Goal: Communication & Community: Answer question/provide support

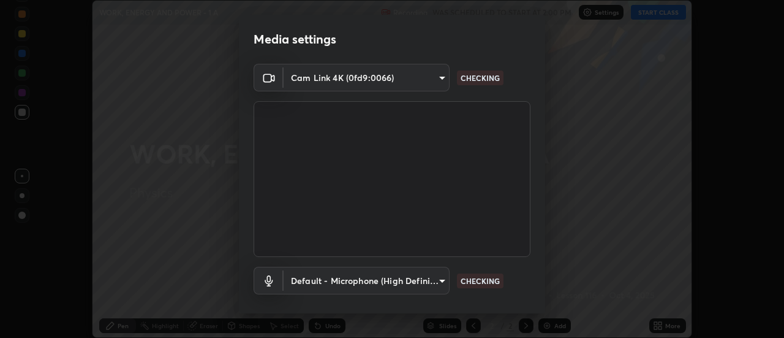
scroll to position [64, 0]
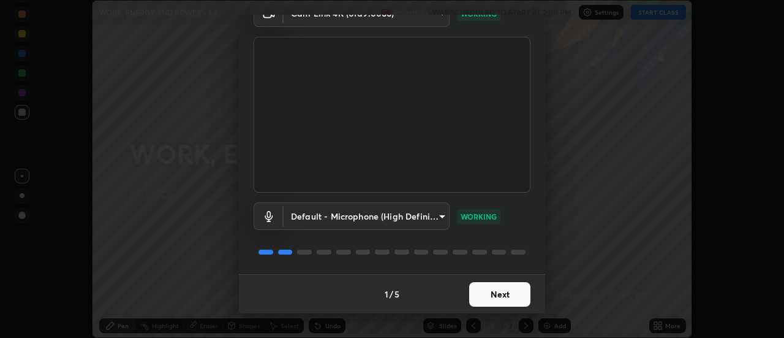
click at [504, 294] on button "Next" at bounding box center [499, 294] width 61 height 25
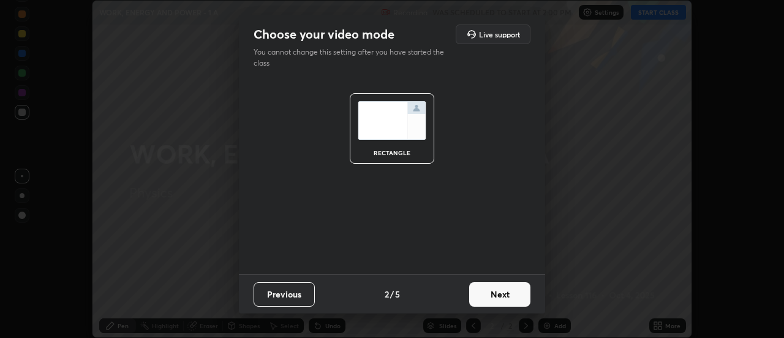
click at [520, 290] on button "Next" at bounding box center [499, 294] width 61 height 25
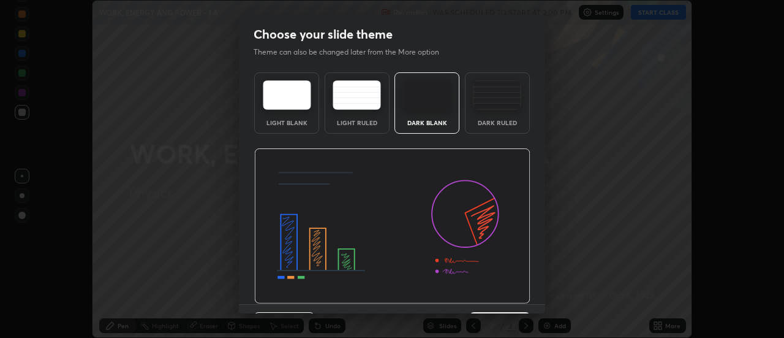
scroll to position [30, 0]
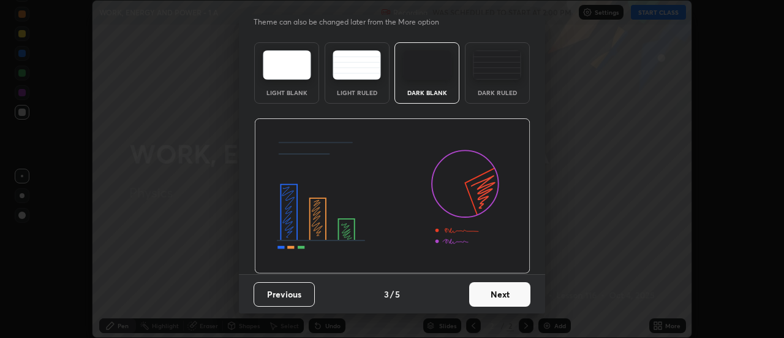
click at [515, 292] on button "Next" at bounding box center [499, 294] width 61 height 25
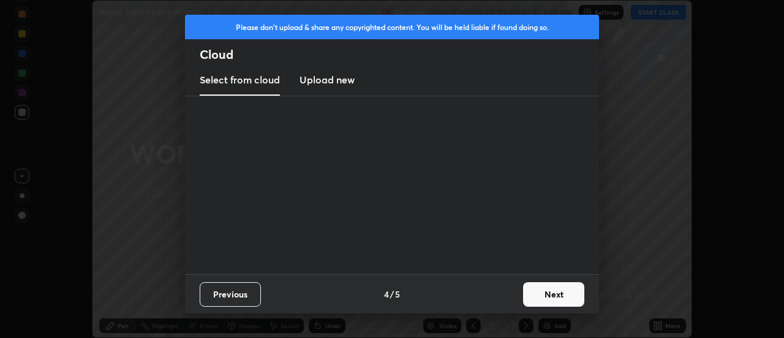
scroll to position [0, 0]
click at [542, 288] on button "Next" at bounding box center [553, 294] width 61 height 25
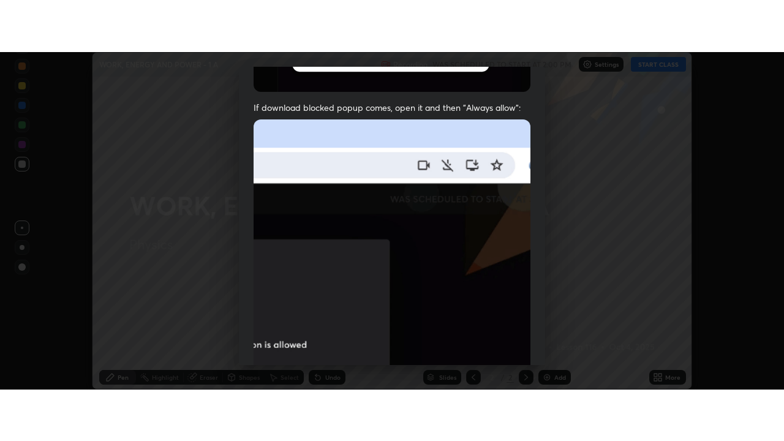
scroll to position [314, 0]
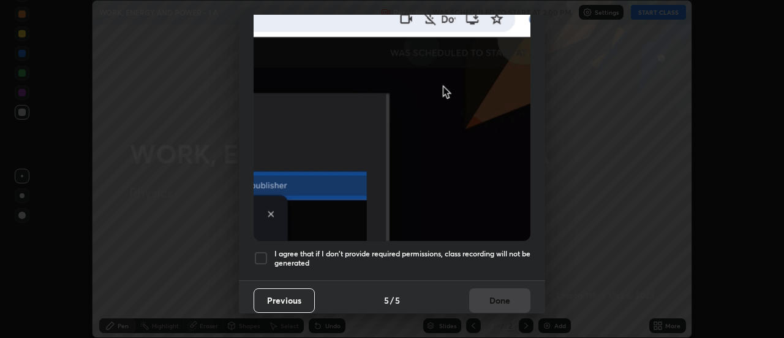
click at [268, 251] on div at bounding box center [261, 258] width 15 height 15
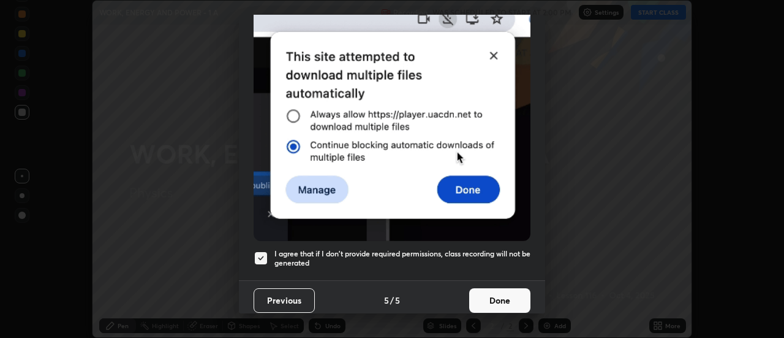
click at [496, 301] on button "Done" at bounding box center [499, 300] width 61 height 25
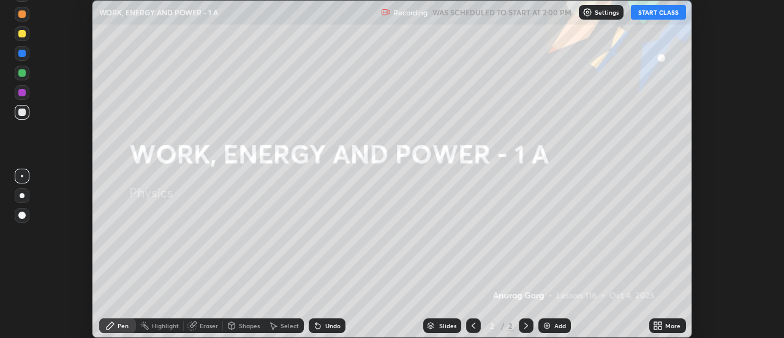
click at [648, 8] on button "START CLASS" at bounding box center [658, 12] width 55 height 15
click at [661, 323] on icon at bounding box center [660, 323] width 3 height 3
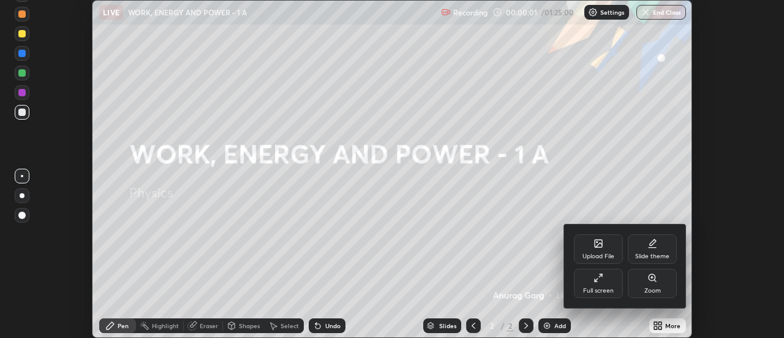
click at [611, 278] on div "Full screen" at bounding box center [598, 282] width 49 height 29
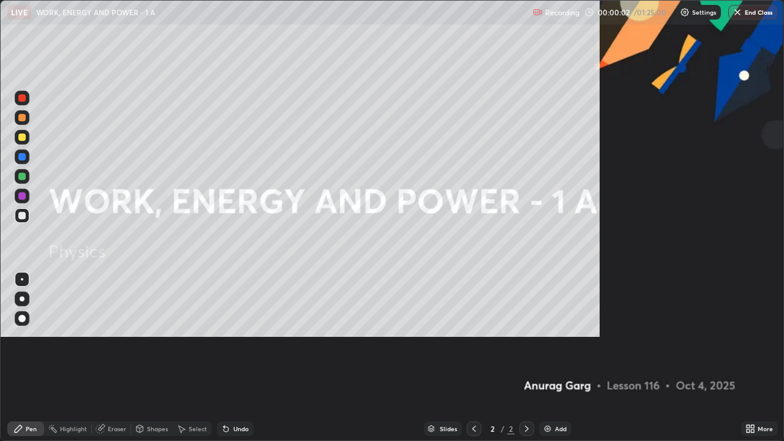
scroll to position [441, 784]
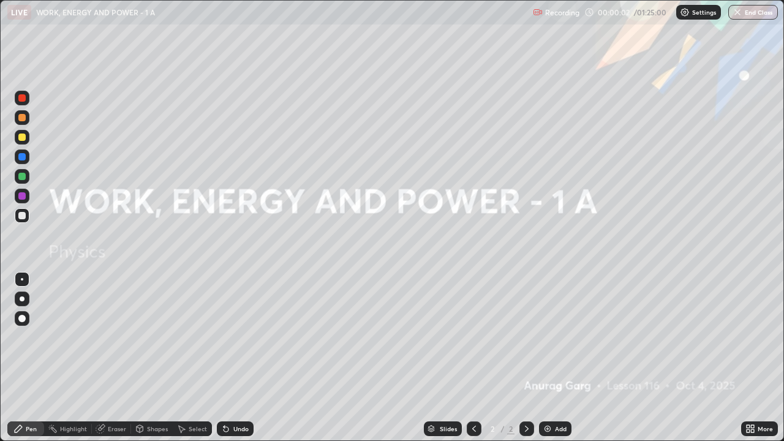
click at [555, 337] on div "Add" at bounding box center [555, 429] width 32 height 15
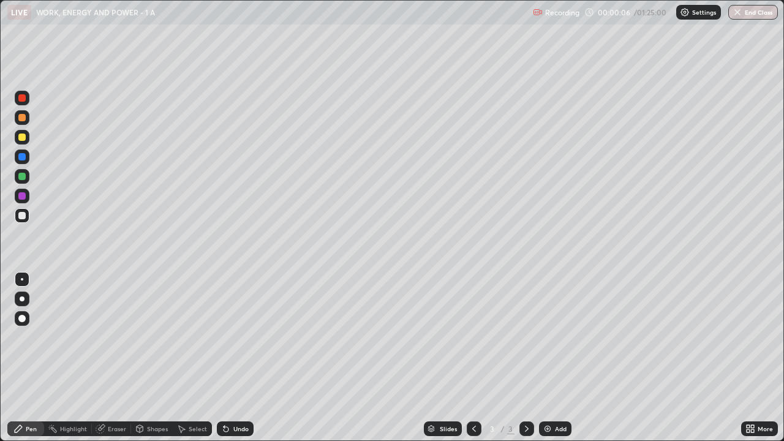
click at [22, 299] on div at bounding box center [22, 299] width 5 height 5
click at [23, 137] on div at bounding box center [21, 137] width 7 height 7
click at [29, 216] on div at bounding box center [22, 215] width 15 height 15
click at [243, 337] on div "Undo" at bounding box center [241, 429] width 15 height 6
click at [241, 337] on div "Undo" at bounding box center [241, 429] width 15 height 6
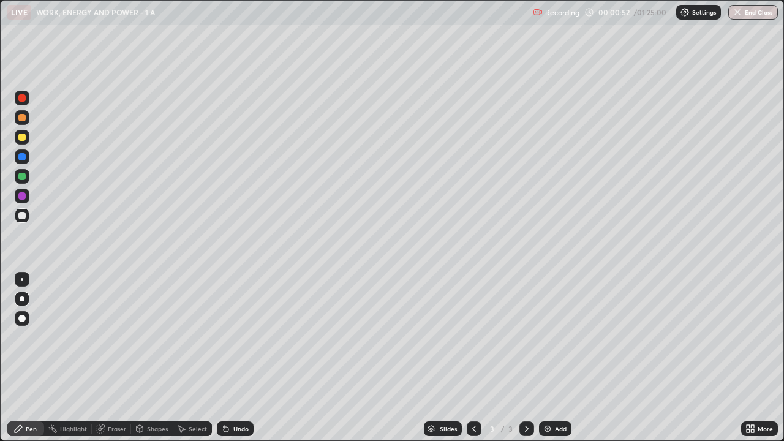
click at [238, 337] on div "Undo" at bounding box center [235, 429] width 37 height 15
click at [237, 337] on div "Undo" at bounding box center [241, 429] width 15 height 6
click at [243, 337] on div "Undo" at bounding box center [241, 429] width 15 height 6
click at [241, 337] on div "Undo" at bounding box center [235, 429] width 37 height 15
click at [236, 337] on div "Undo" at bounding box center [235, 429] width 37 height 15
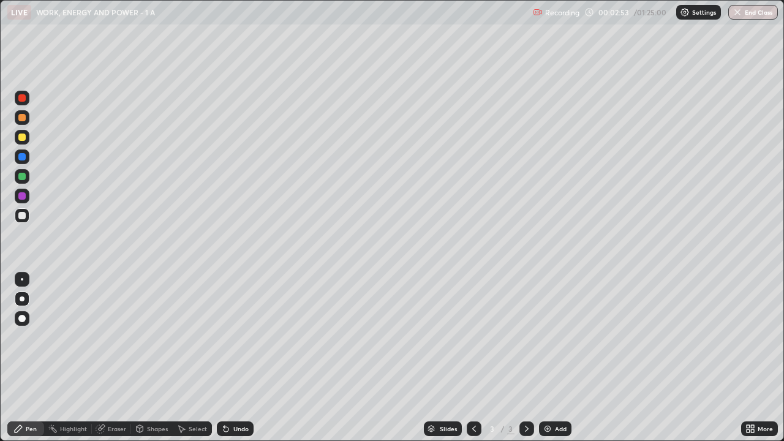
click at [240, 337] on div "Undo" at bounding box center [241, 429] width 15 height 6
click at [556, 337] on div "Add" at bounding box center [561, 429] width 12 height 6
click at [205, 337] on div "Select" at bounding box center [198, 429] width 18 height 6
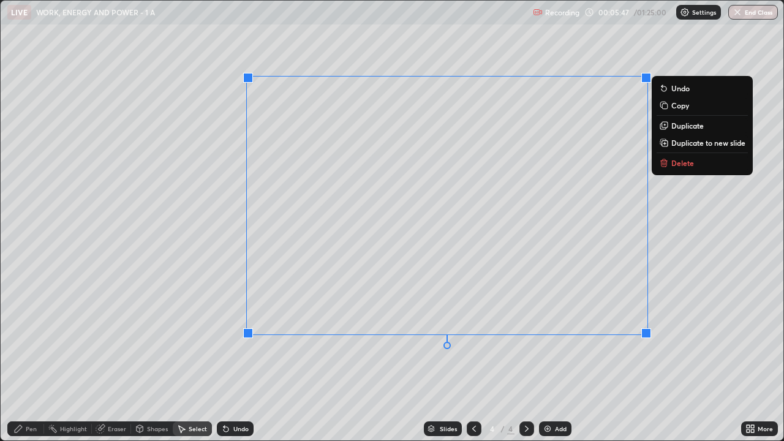
click at [471, 337] on div "0 ° Undo Copy Duplicate Duplicate to new slide Delete" at bounding box center [392, 221] width 783 height 440
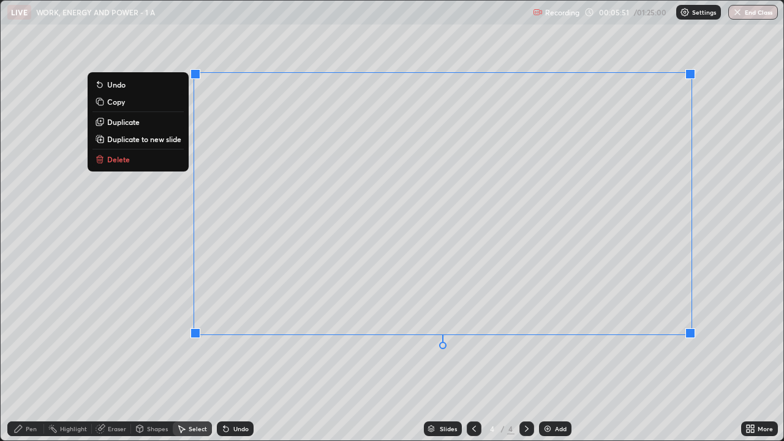
click at [162, 159] on button "Delete" at bounding box center [138, 159] width 91 height 15
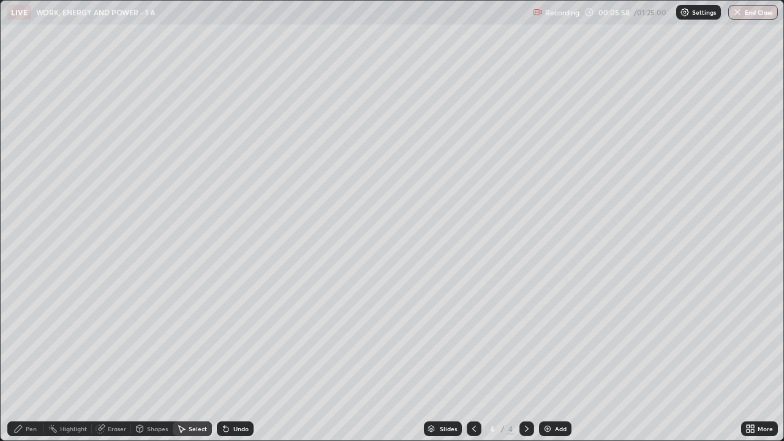
click at [473, 337] on icon at bounding box center [474, 429] width 10 height 10
click at [526, 337] on icon at bounding box center [527, 429] width 10 height 10
click at [473, 337] on icon at bounding box center [475, 429] width 4 height 6
click at [526, 337] on icon at bounding box center [527, 429] width 10 height 10
click at [39, 51] on div "0 ° Undo Copy Duplicate Duplicate to new slide Delete" at bounding box center [392, 221] width 783 height 440
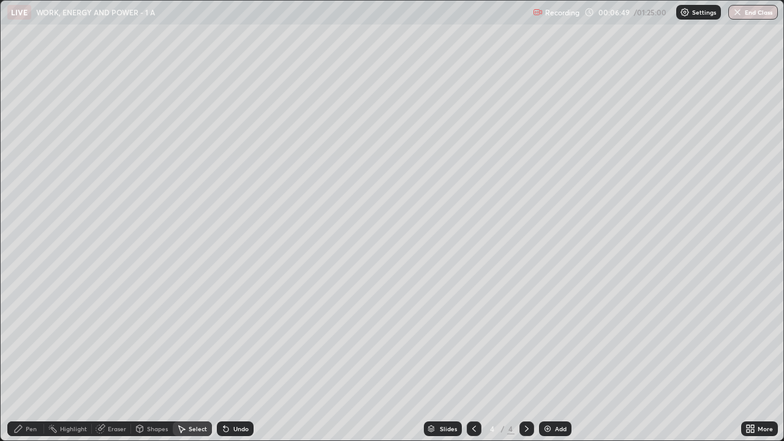
click at [29, 337] on div "Pen" at bounding box center [31, 429] width 11 height 6
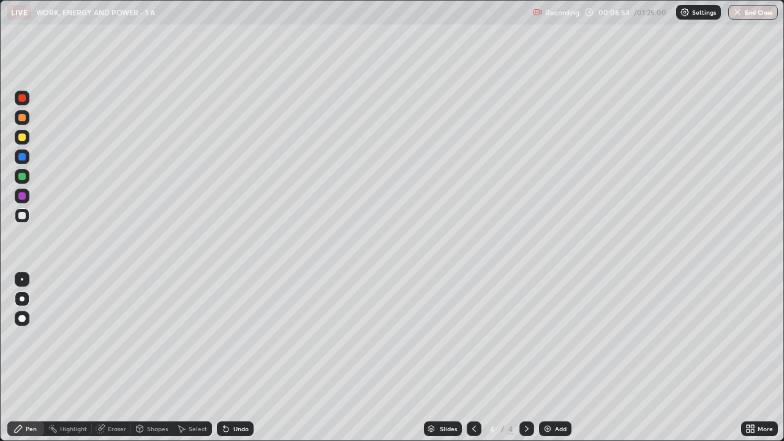
click at [19, 140] on div at bounding box center [21, 137] width 7 height 7
click at [24, 219] on div at bounding box center [21, 215] width 7 height 7
click at [26, 139] on div at bounding box center [22, 137] width 15 height 15
click at [29, 215] on div at bounding box center [22, 215] width 15 height 15
click at [553, 337] on div "Add" at bounding box center [555, 429] width 32 height 15
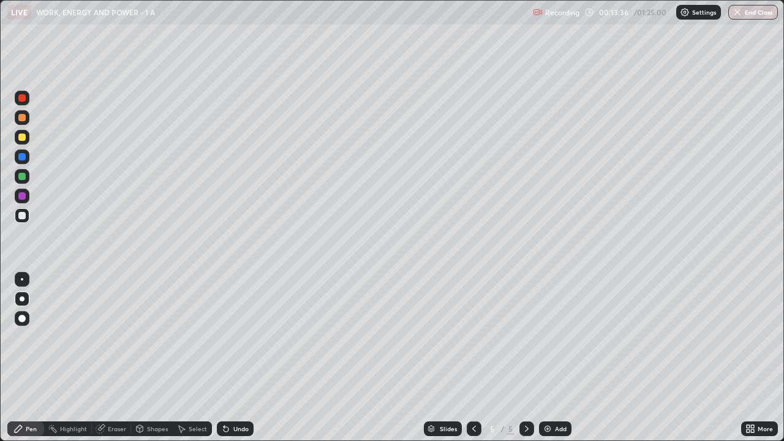
click at [21, 140] on div at bounding box center [21, 137] width 7 height 7
click at [121, 337] on div "Eraser" at bounding box center [111, 429] width 39 height 15
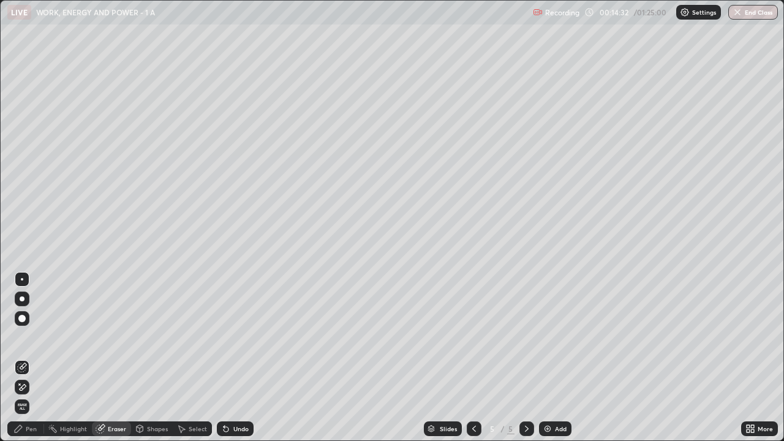
click at [34, 337] on div "Pen" at bounding box center [31, 429] width 11 height 6
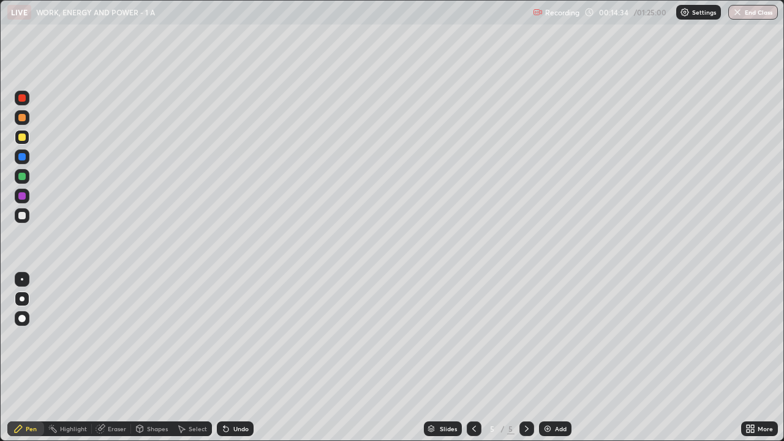
click at [25, 216] on div at bounding box center [21, 215] width 7 height 7
click at [22, 118] on div at bounding box center [21, 117] width 7 height 7
click at [29, 218] on div at bounding box center [22, 215] width 15 height 15
click at [244, 337] on div "Undo" at bounding box center [241, 429] width 15 height 6
click at [28, 120] on div at bounding box center [22, 117] width 15 height 15
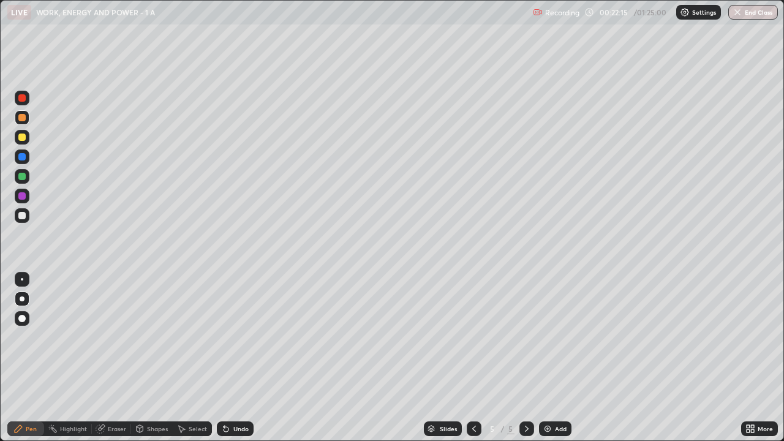
click at [550, 337] on img at bounding box center [548, 429] width 10 height 10
click at [118, 337] on div "Eraser" at bounding box center [117, 429] width 18 height 6
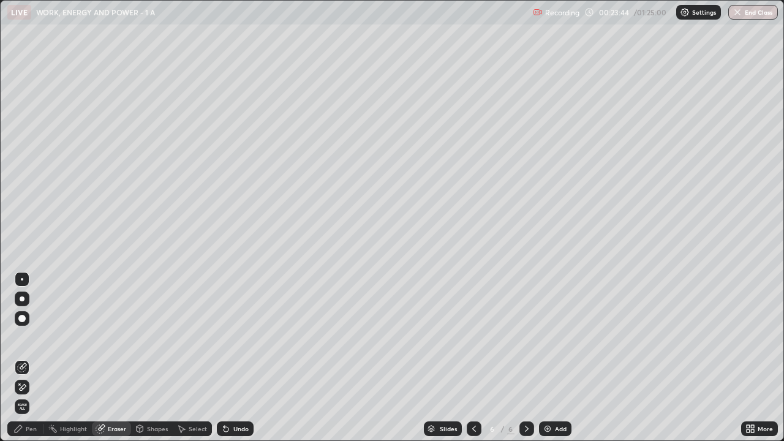
click at [34, 337] on div "Pen" at bounding box center [31, 429] width 11 height 6
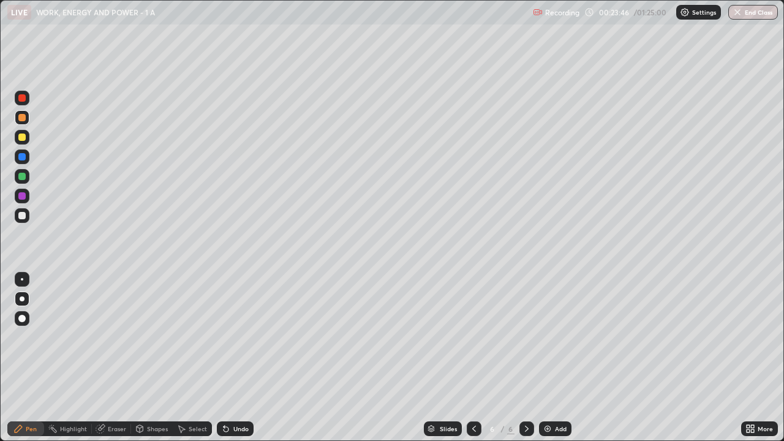
click at [237, 337] on div "Undo" at bounding box center [241, 429] width 15 height 6
click at [23, 137] on div at bounding box center [21, 137] width 7 height 7
click at [25, 118] on div at bounding box center [21, 117] width 7 height 7
click at [26, 216] on div at bounding box center [22, 215] width 15 height 15
click at [22, 139] on div at bounding box center [21, 137] width 7 height 7
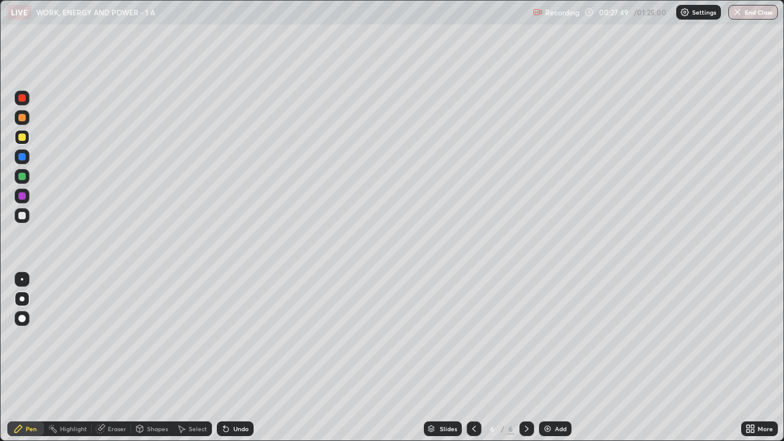
click at [245, 337] on div "Undo" at bounding box center [241, 429] width 15 height 6
click at [555, 337] on div "Add" at bounding box center [561, 429] width 12 height 6
click at [27, 214] on div at bounding box center [22, 215] width 15 height 15
click at [238, 337] on div "Undo" at bounding box center [241, 429] width 15 height 6
click at [124, 337] on div "Eraser" at bounding box center [117, 429] width 18 height 6
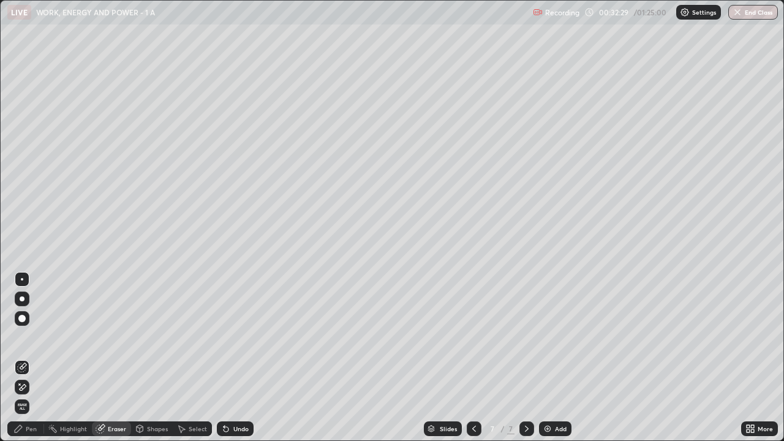
click at [34, 337] on div "Pen" at bounding box center [31, 429] width 11 height 6
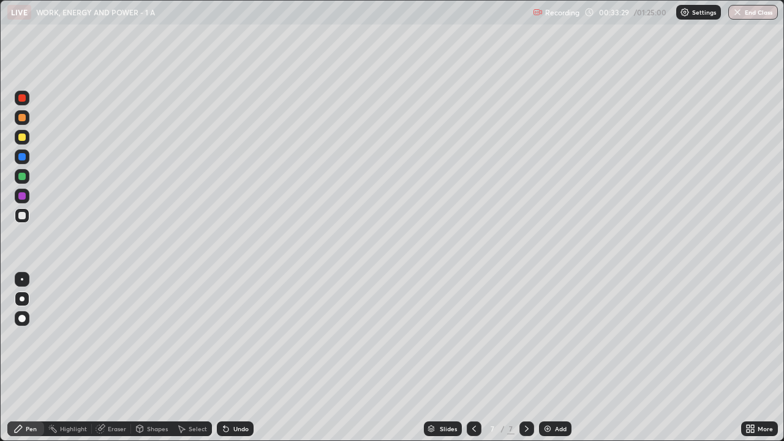
click at [25, 118] on div at bounding box center [21, 117] width 7 height 7
click at [547, 337] on img at bounding box center [548, 429] width 10 height 10
click at [25, 218] on div at bounding box center [21, 215] width 7 height 7
click at [474, 337] on div at bounding box center [474, 429] width 15 height 15
click at [520, 337] on div at bounding box center [527, 429] width 15 height 15
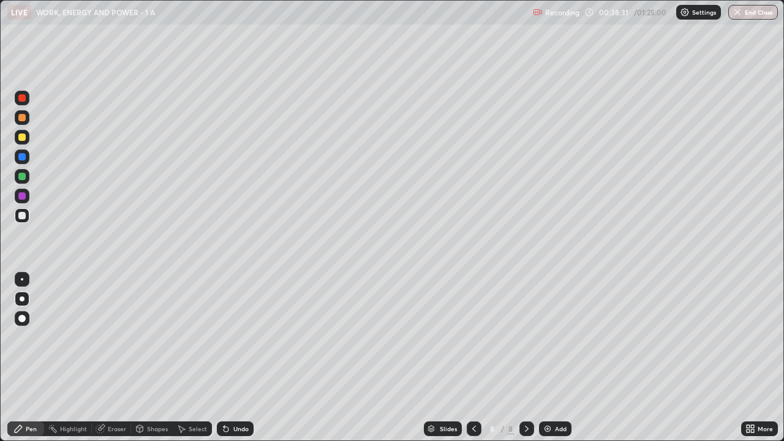
click at [26, 118] on div at bounding box center [22, 117] width 15 height 15
click at [27, 219] on div at bounding box center [22, 215] width 15 height 15
click at [24, 137] on div at bounding box center [21, 137] width 7 height 7
click at [478, 337] on div at bounding box center [474, 429] width 15 height 15
click at [525, 337] on div at bounding box center [527, 429] width 15 height 15
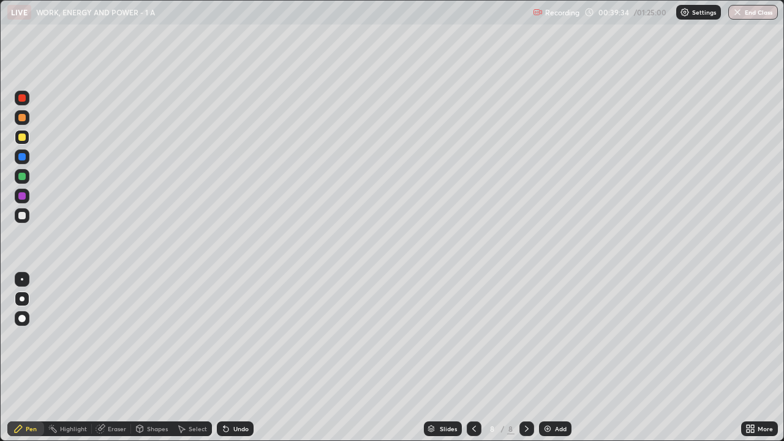
click at [240, 337] on div "Undo" at bounding box center [241, 429] width 15 height 6
click at [236, 337] on div "Undo" at bounding box center [241, 429] width 15 height 6
click at [234, 337] on div "Undo" at bounding box center [241, 429] width 15 height 6
click at [240, 337] on div "Undo" at bounding box center [235, 429] width 37 height 15
click at [246, 337] on div "Undo" at bounding box center [241, 429] width 15 height 6
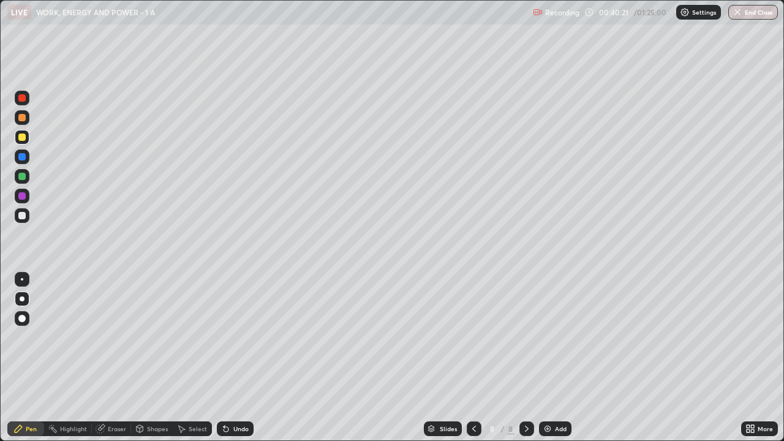
click at [241, 337] on div "Undo" at bounding box center [241, 429] width 15 height 6
click at [239, 337] on div "Undo" at bounding box center [241, 429] width 15 height 6
click at [24, 215] on div at bounding box center [21, 215] width 7 height 7
click at [200, 337] on div "Select" at bounding box center [198, 429] width 18 height 6
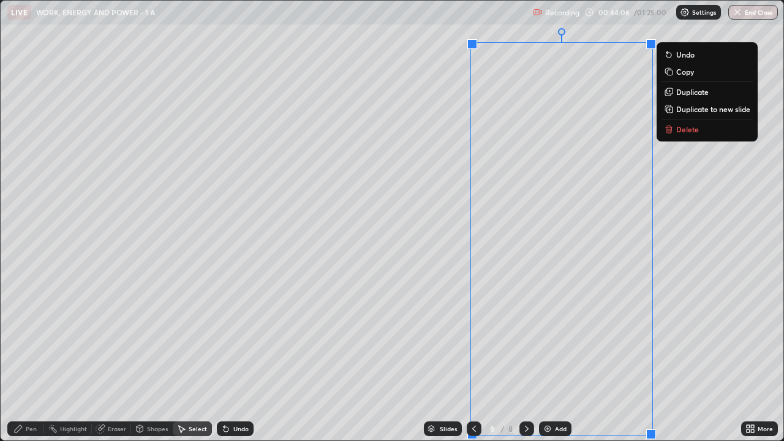
click at [684, 289] on div "0 ° Undo Copy Duplicate Duplicate to new slide Delete" at bounding box center [392, 221] width 783 height 440
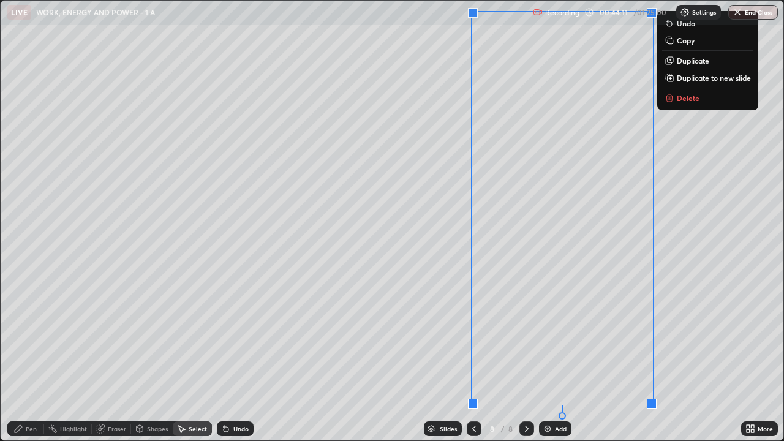
click at [686, 268] on div "0 ° Undo Copy Duplicate Duplicate to new slide Delete" at bounding box center [392, 221] width 783 height 440
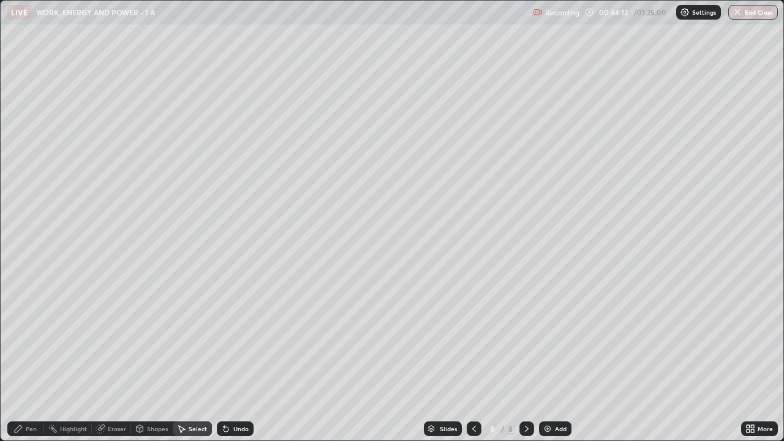
click at [34, 337] on div "Pen" at bounding box center [25, 429] width 37 height 15
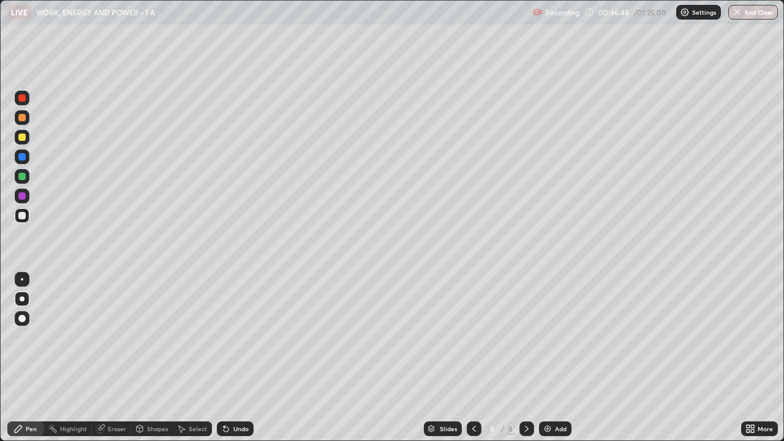
click at [547, 337] on img at bounding box center [548, 429] width 10 height 10
click at [26, 138] on div at bounding box center [22, 137] width 15 height 15
click at [237, 337] on div "Undo" at bounding box center [241, 429] width 15 height 6
click at [235, 337] on div "Undo" at bounding box center [241, 429] width 15 height 6
click at [22, 116] on div at bounding box center [21, 117] width 7 height 7
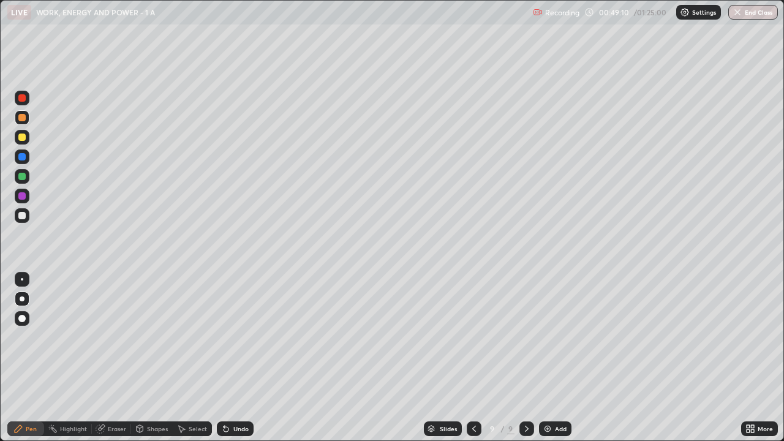
click at [72, 337] on div "Highlight" at bounding box center [73, 429] width 27 height 6
click at [39, 337] on div "Pen" at bounding box center [25, 429] width 37 height 15
click at [202, 337] on div "Select" at bounding box center [192, 429] width 39 height 15
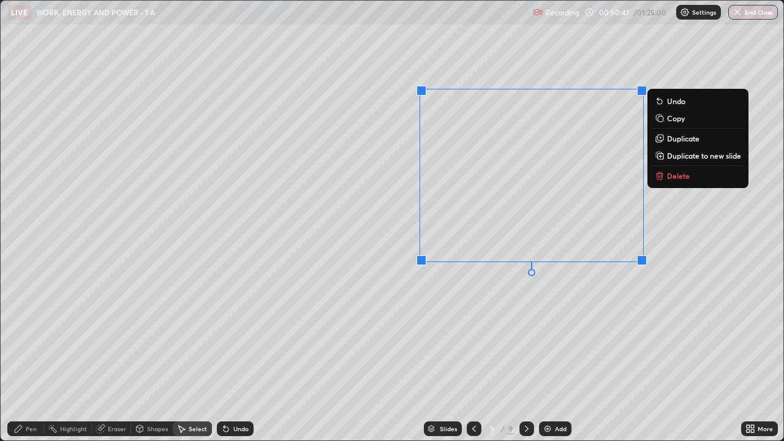
click at [662, 176] on icon at bounding box center [660, 176] width 6 height 6
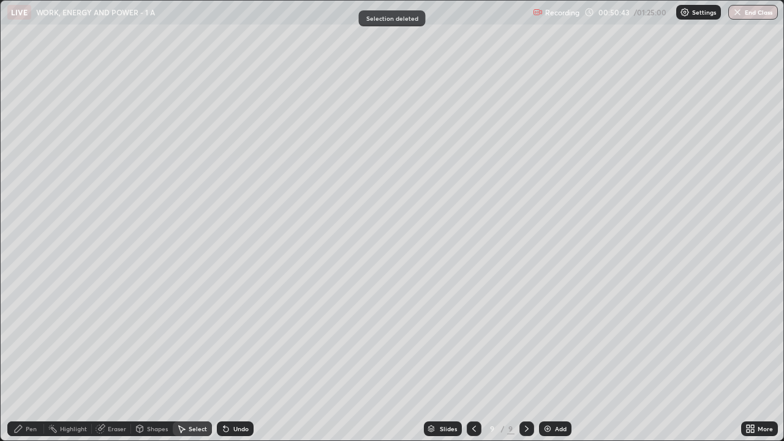
click at [35, 337] on div "Pen" at bounding box center [31, 429] width 11 height 6
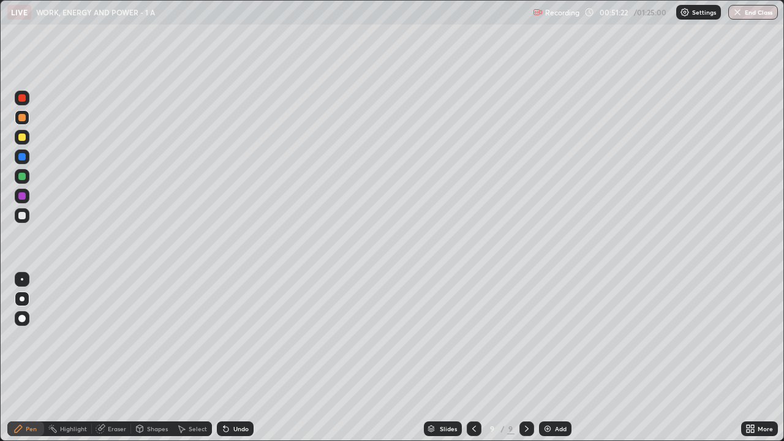
click at [188, 337] on div "Select" at bounding box center [192, 429] width 39 height 15
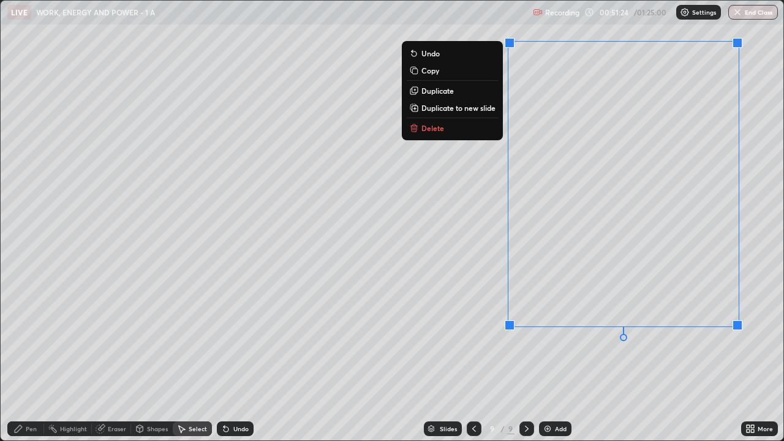
click at [478, 127] on button "Delete" at bounding box center [452, 128] width 91 height 15
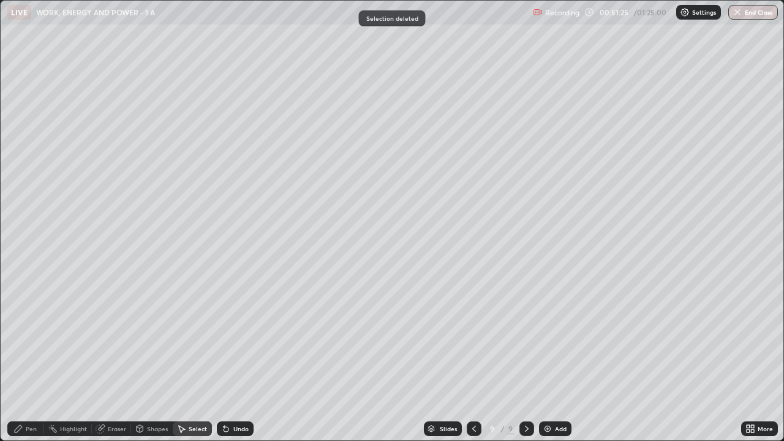
click at [37, 337] on div "Pen" at bounding box center [25, 429] width 37 height 15
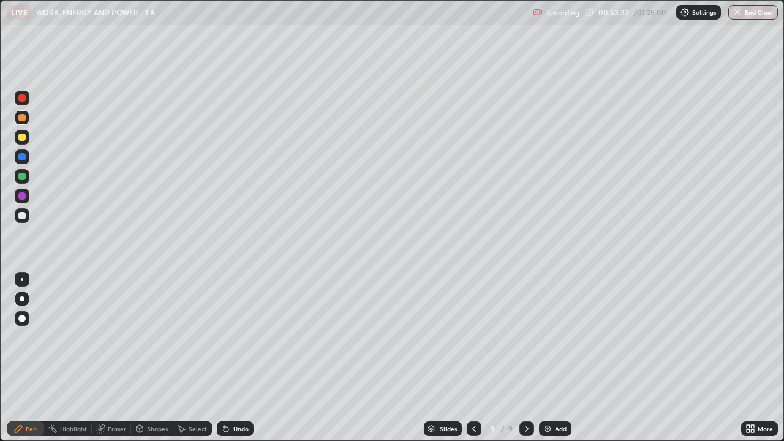
click at [549, 337] on img at bounding box center [548, 429] width 10 height 10
click at [23, 139] on div at bounding box center [21, 137] width 7 height 7
click at [248, 337] on div "Undo" at bounding box center [235, 429] width 37 height 15
click at [116, 337] on div "Eraser" at bounding box center [117, 429] width 18 height 6
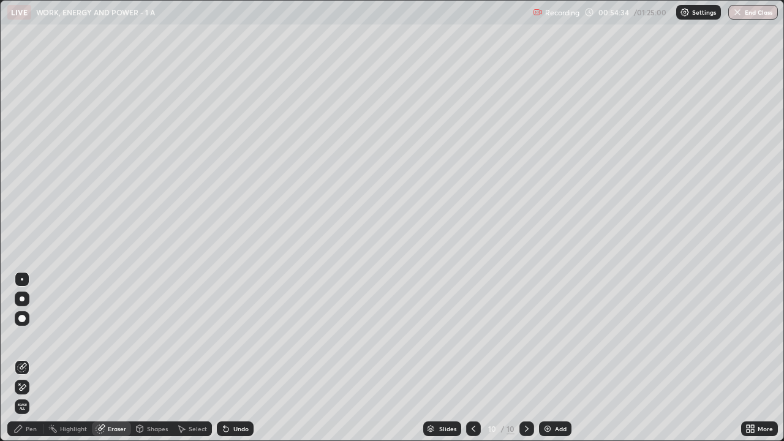
click at [30, 337] on div "Pen" at bounding box center [31, 429] width 11 height 6
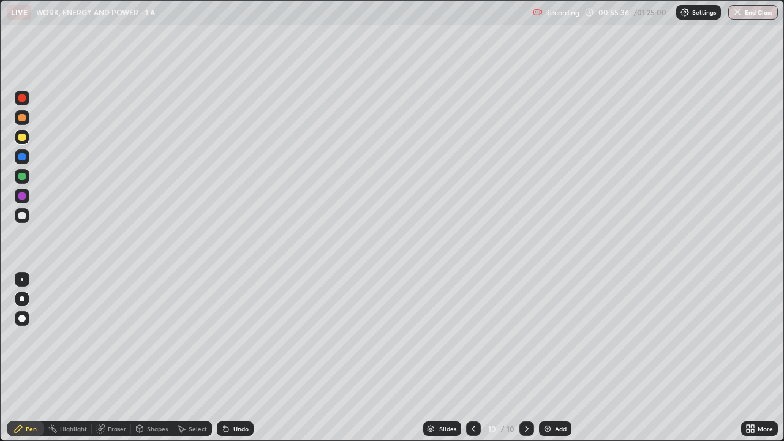
click at [26, 215] on div at bounding box center [22, 215] width 15 height 15
click at [547, 337] on img at bounding box center [548, 429] width 10 height 10
click at [25, 116] on div at bounding box center [21, 117] width 7 height 7
click at [23, 216] on div at bounding box center [21, 215] width 7 height 7
click at [21, 138] on div at bounding box center [21, 137] width 7 height 7
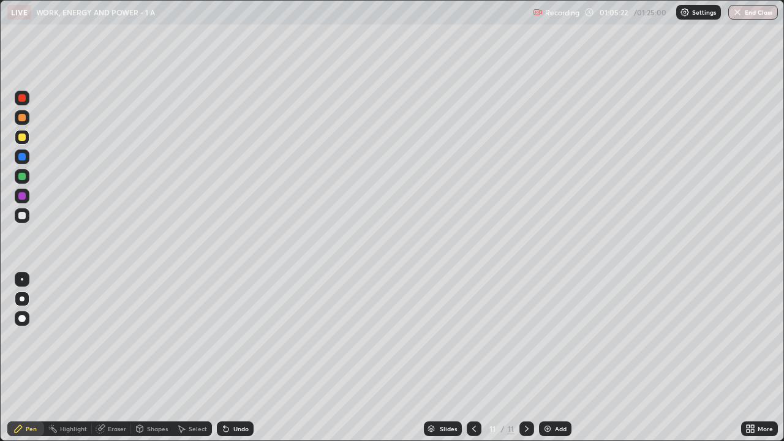
click at [237, 337] on div "Undo" at bounding box center [241, 429] width 15 height 6
click at [560, 337] on div "Add" at bounding box center [555, 429] width 32 height 15
click at [25, 215] on div at bounding box center [21, 215] width 7 height 7
click at [24, 139] on div at bounding box center [21, 137] width 7 height 7
click at [27, 215] on div at bounding box center [22, 215] width 15 height 15
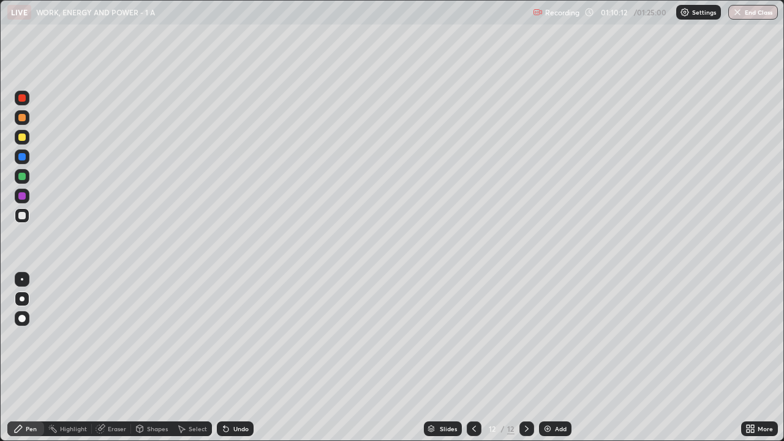
click at [19, 117] on div at bounding box center [21, 117] width 7 height 7
click at [507, 337] on div "12" at bounding box center [510, 428] width 7 height 11
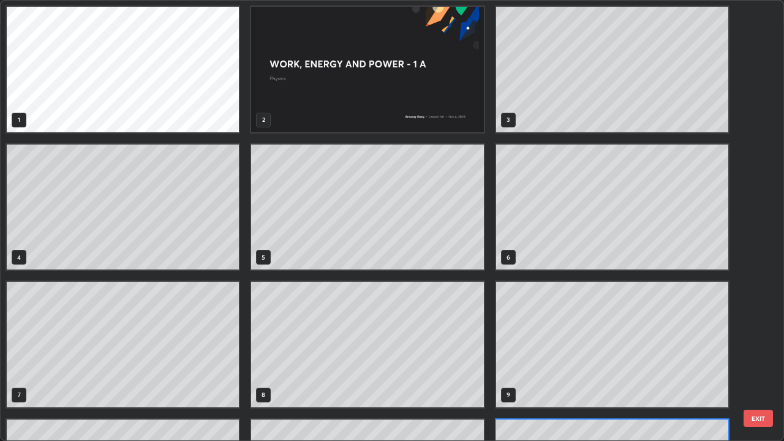
scroll to position [436, 777]
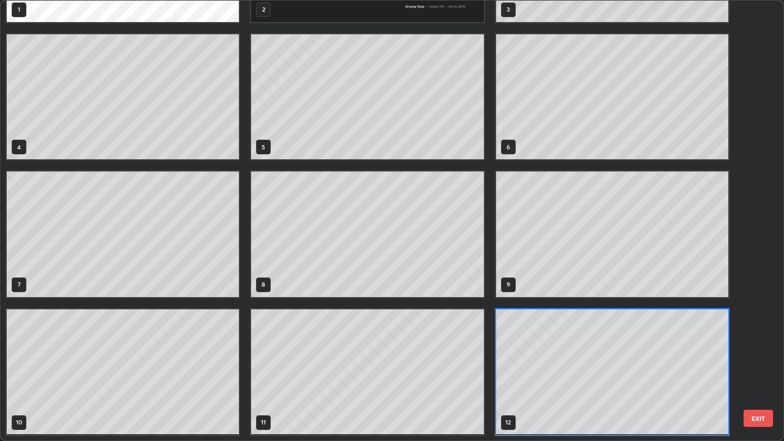
click at [757, 337] on button "EXIT" at bounding box center [758, 418] width 29 height 17
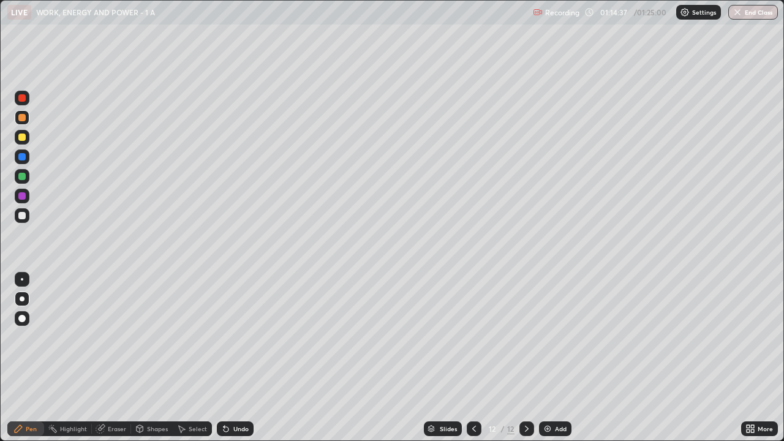
click at [555, 337] on div "Add" at bounding box center [561, 429] width 12 height 6
click at [25, 137] on div at bounding box center [21, 137] width 7 height 7
click at [21, 217] on div at bounding box center [21, 215] width 7 height 7
click at [25, 217] on div at bounding box center [21, 215] width 7 height 7
click at [26, 118] on div at bounding box center [22, 117] width 15 height 15
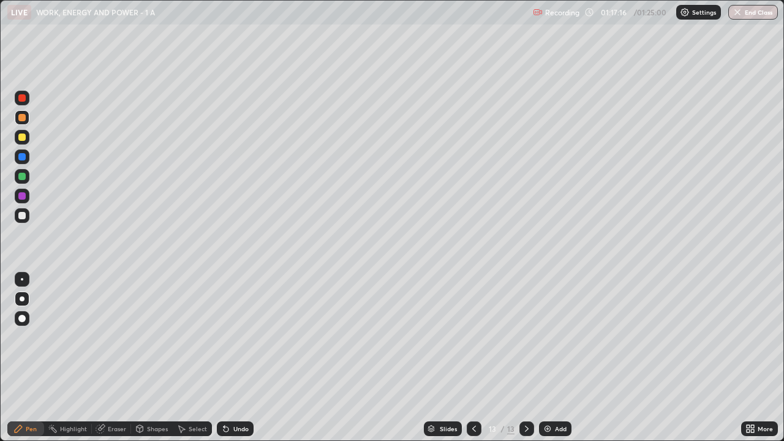
click at [203, 337] on div "Select" at bounding box center [192, 429] width 39 height 15
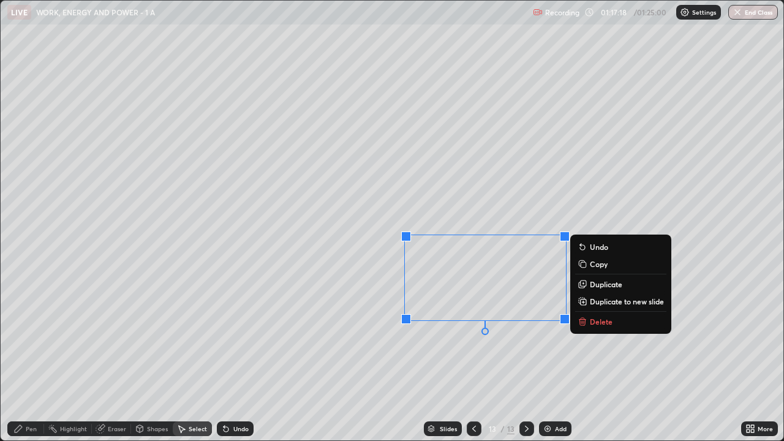
click at [613, 325] on button "Delete" at bounding box center [620, 321] width 91 height 15
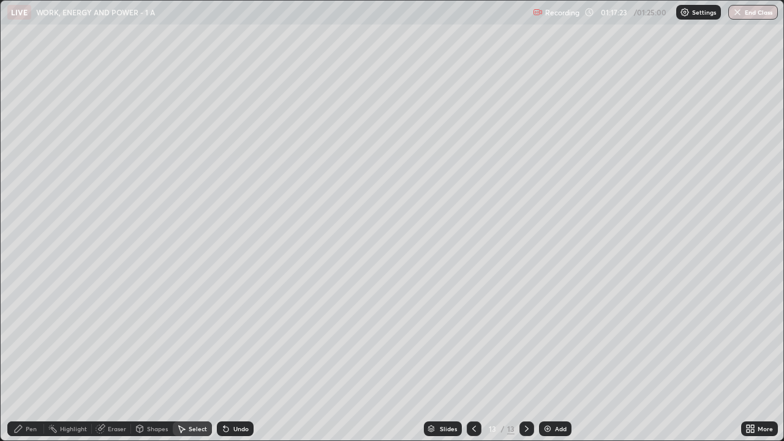
click at [34, 337] on div "Pen" at bounding box center [31, 429] width 11 height 6
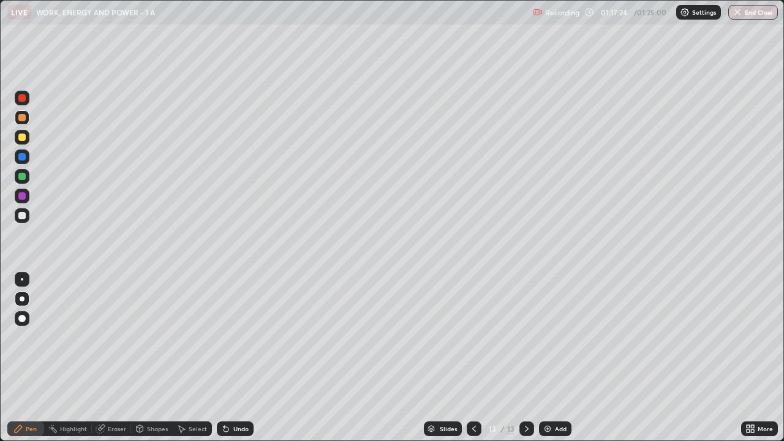
click at [26, 135] on div at bounding box center [22, 137] width 15 height 15
click at [24, 116] on div at bounding box center [21, 117] width 7 height 7
click at [241, 337] on div "Undo" at bounding box center [241, 429] width 15 height 6
click at [244, 337] on div "Undo" at bounding box center [235, 429] width 37 height 15
click at [761, 12] on button "End Class" at bounding box center [754, 12] width 48 height 15
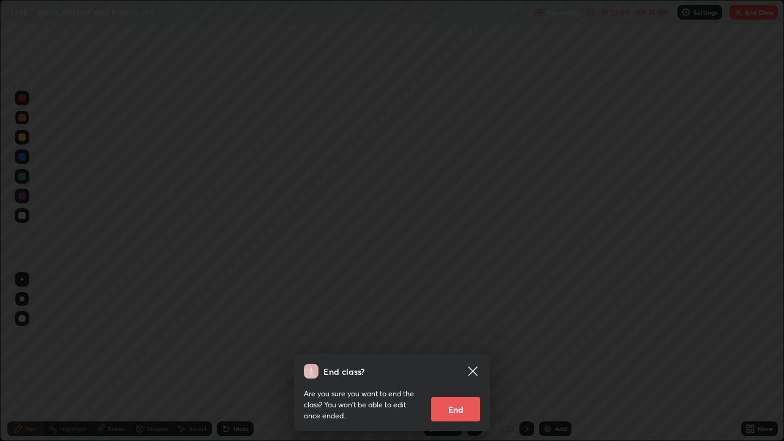
click at [460, 337] on button "End" at bounding box center [455, 409] width 49 height 25
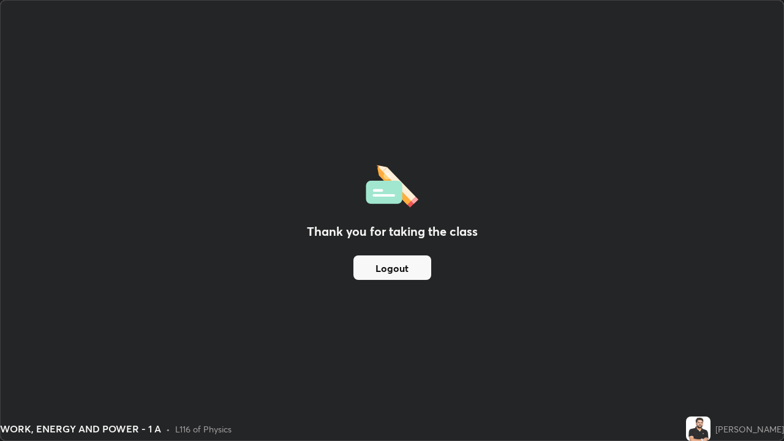
click at [412, 268] on button "Logout" at bounding box center [393, 268] width 78 height 25
